Goal: Task Accomplishment & Management: Use online tool/utility

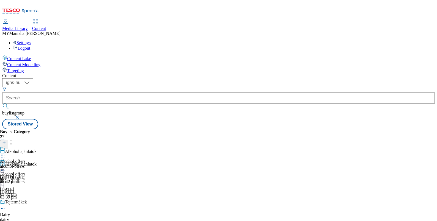
select select "ighs-hu"
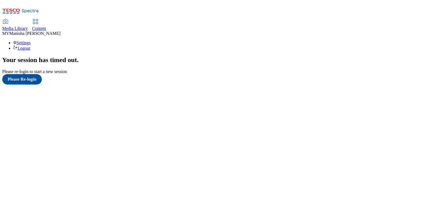
click at [46, 26] on span "Content" at bounding box center [39, 28] width 14 height 5
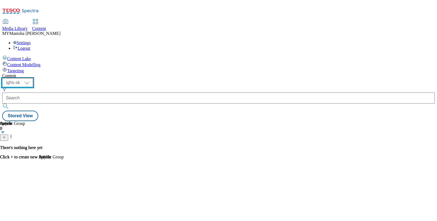
click at [33, 78] on select "ighs-cz ighs-hu ighs-sk" at bounding box center [17, 82] width 31 height 9
select select "ighs-hu"
click at [33, 78] on select "ighs-cz ighs-hu ighs-sk" at bounding box center [17, 82] width 31 height 9
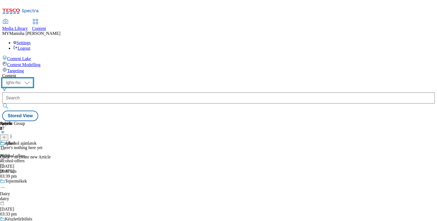
scroll to position [535, 0]
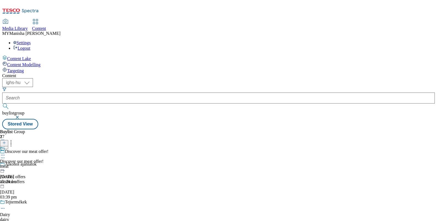
scroll to position [266, 0]
click at [5, 153] on icon at bounding box center [2, 155] width 5 height 5
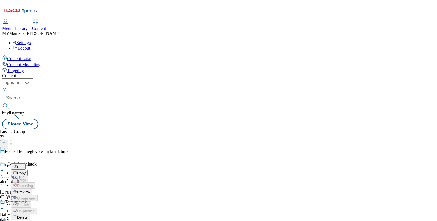
click at [30, 190] on span "Preview" at bounding box center [23, 192] width 13 height 4
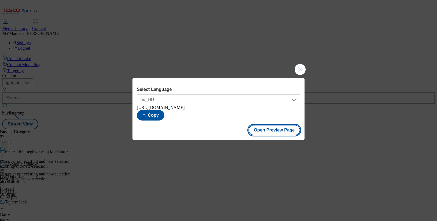
click at [273, 131] on button "Open Preview Page" at bounding box center [275, 130] width 52 height 10
click at [164, 113] on button "Copy" at bounding box center [150, 115] width 27 height 10
click at [300, 64] on button "Close Modal" at bounding box center [300, 69] width 11 height 11
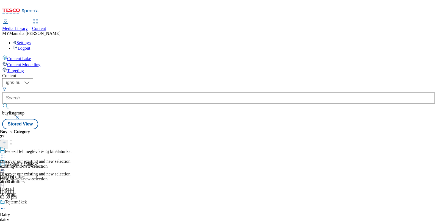
scroll to position [192, 0]
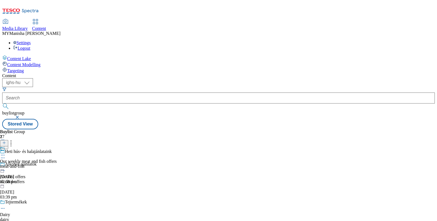
click at [5, 153] on icon at bounding box center [2, 155] width 5 height 5
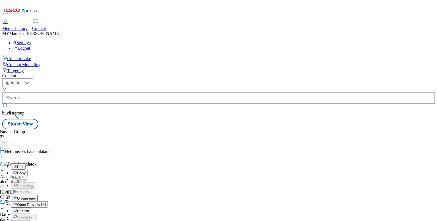
click at [35, 197] on span "Un-preview" at bounding box center [26, 199] width 18 height 4
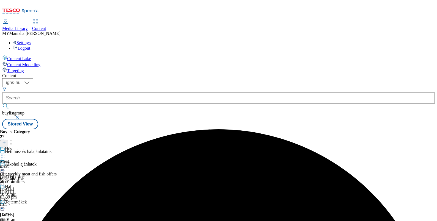
click at [57, 159] on div at bounding box center [28, 165] width 57 height 13
click at [5, 165] on icon at bounding box center [2, 167] width 5 height 5
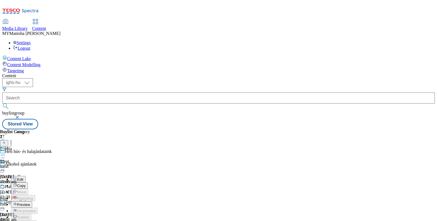
click at [30, 203] on span "Preview" at bounding box center [23, 205] width 13 height 4
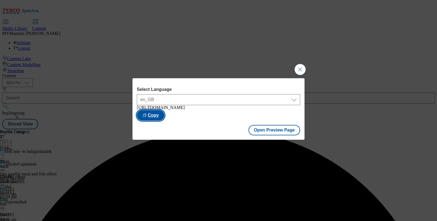
click at [164, 117] on button "Copy" at bounding box center [150, 115] width 27 height 10
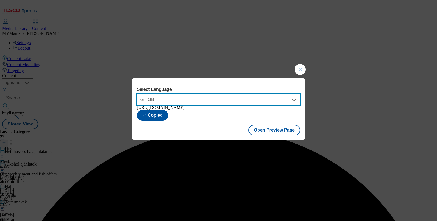
click at [263, 97] on select "en_GB hu_HU" at bounding box center [218, 99] width 163 height 11
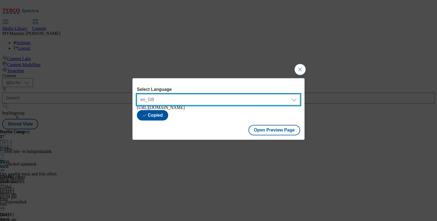
select select "[URL][DOMAIN_NAME]"
click at [137, 94] on select "en_GB hu_HU" at bounding box center [218, 99] width 163 height 11
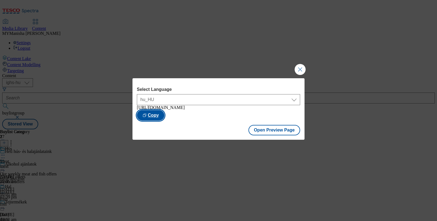
click at [164, 114] on button "Copy" at bounding box center [150, 115] width 27 height 10
click at [302, 68] on button "Close Modal" at bounding box center [300, 69] width 11 height 11
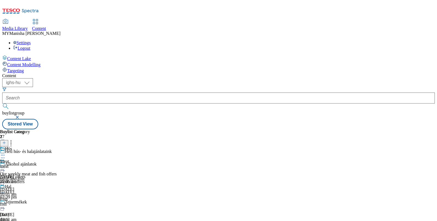
scroll to position [70, 0]
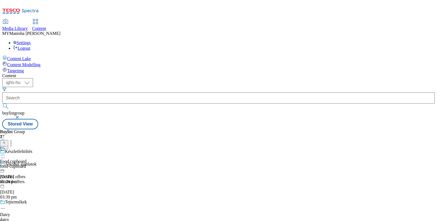
click at [26, 153] on div at bounding box center [13, 156] width 26 height 7
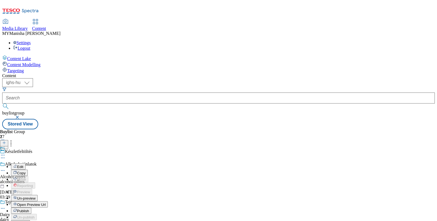
click at [35, 197] on span "Un-preview" at bounding box center [26, 199] width 18 height 4
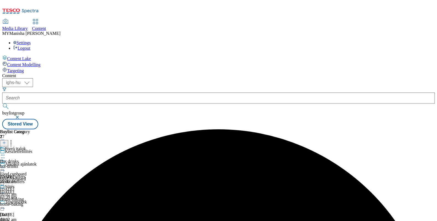
click at [5, 165] on icon at bounding box center [2, 167] width 5 height 5
click at [30, 203] on span "Preview" at bounding box center [23, 205] width 13 height 4
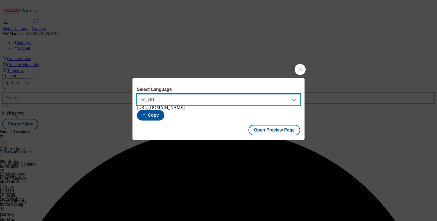
click at [241, 100] on select "en_GB hu_HU" at bounding box center [218, 99] width 163 height 11
select select "[URL][DOMAIN_NAME]"
click at [137, 94] on select "en_GB hu_HU" at bounding box center [218, 99] width 163 height 11
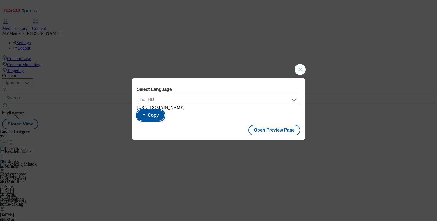
click at [164, 110] on button "Copy" at bounding box center [150, 115] width 27 height 10
click at [299, 65] on button "Close Modal" at bounding box center [300, 69] width 11 height 11
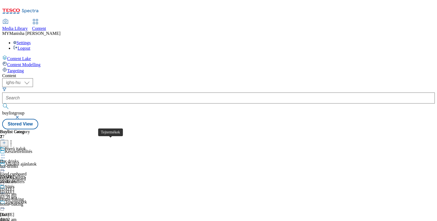
click at [27, 200] on div "Tejtermékek" at bounding box center [16, 202] width 22 height 5
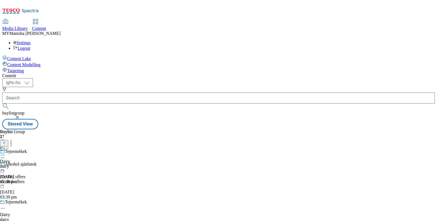
click at [17, 153] on div at bounding box center [8, 156] width 17 height 7
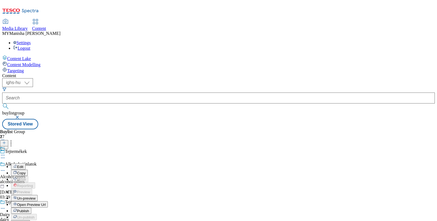
click at [35, 197] on span "Un-preview" at bounding box center [26, 199] width 18 height 4
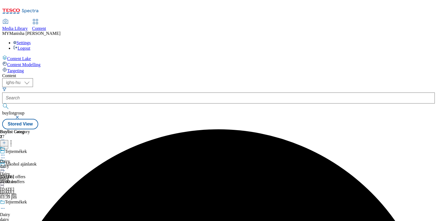
click at [5, 165] on icon at bounding box center [2, 167] width 5 height 5
click at [30, 203] on span "Preview" at bounding box center [23, 205] width 13 height 4
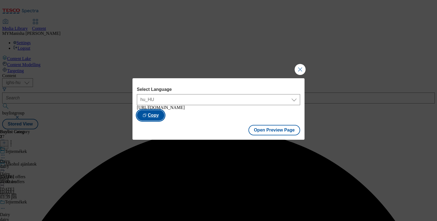
click at [164, 114] on button "Copy" at bounding box center [150, 115] width 27 height 10
click at [299, 66] on button "Close Modal" at bounding box center [300, 69] width 11 height 11
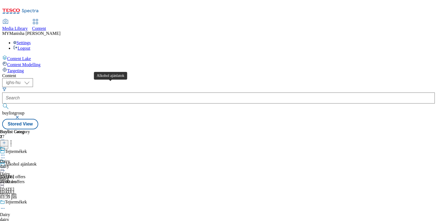
click at [37, 162] on div "Alkohol ajánlatok" at bounding box center [21, 164] width 32 height 5
click at [5, 153] on icon at bounding box center [2, 155] width 5 height 5
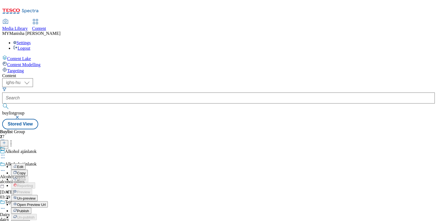
click at [38, 195] on button "Un-preview" at bounding box center [24, 198] width 27 height 6
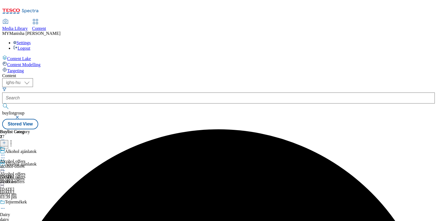
click at [5, 165] on icon at bounding box center [2, 167] width 5 height 5
click at [30, 203] on span "Preview" at bounding box center [23, 205] width 13 height 4
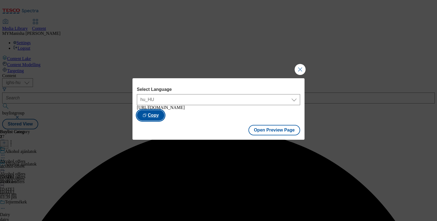
click at [164, 116] on button "Copy" at bounding box center [150, 115] width 27 height 10
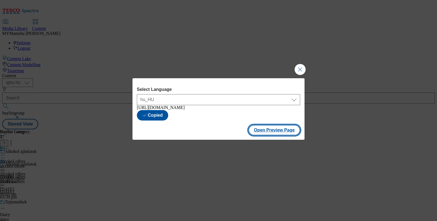
click at [269, 132] on button "Open Preview Page" at bounding box center [275, 130] width 52 height 10
click at [295, 68] on button "Close Modal" at bounding box center [300, 69] width 11 height 11
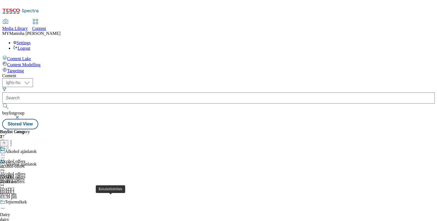
click at [5, 153] on icon at bounding box center [2, 155] width 5 height 5
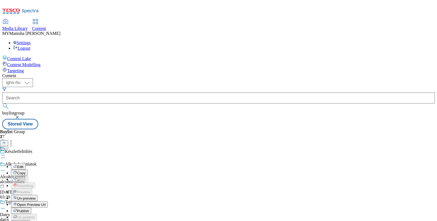
click at [46, 203] on span "Open Preview Url" at bounding box center [31, 205] width 29 height 4
